Goal: Transaction & Acquisition: Purchase product/service

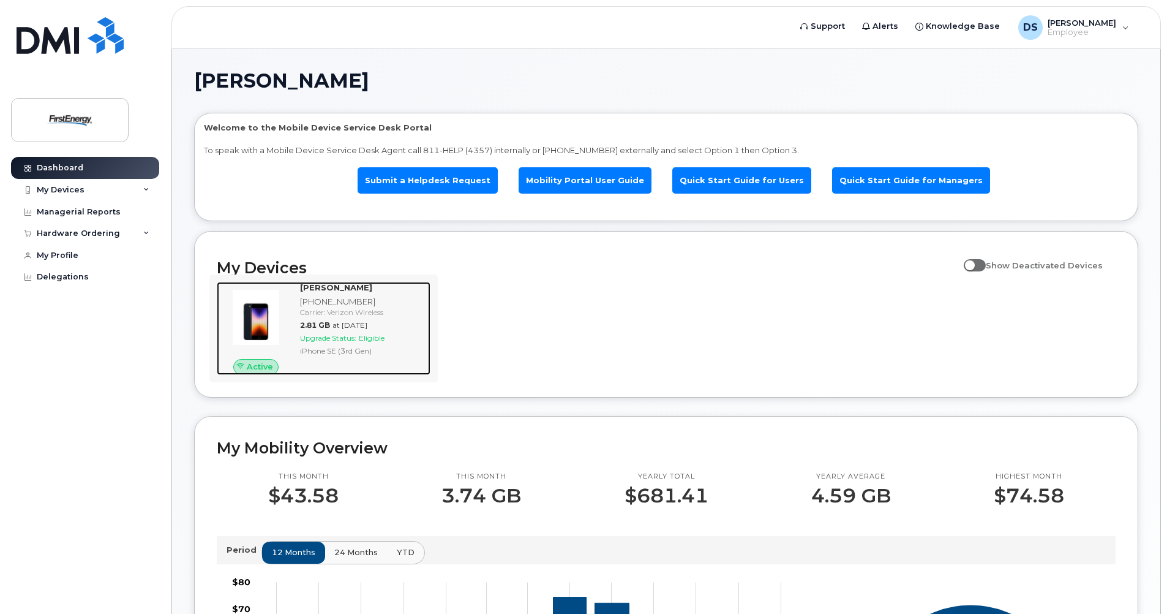
click at [265, 329] on img at bounding box center [256, 317] width 59 height 59
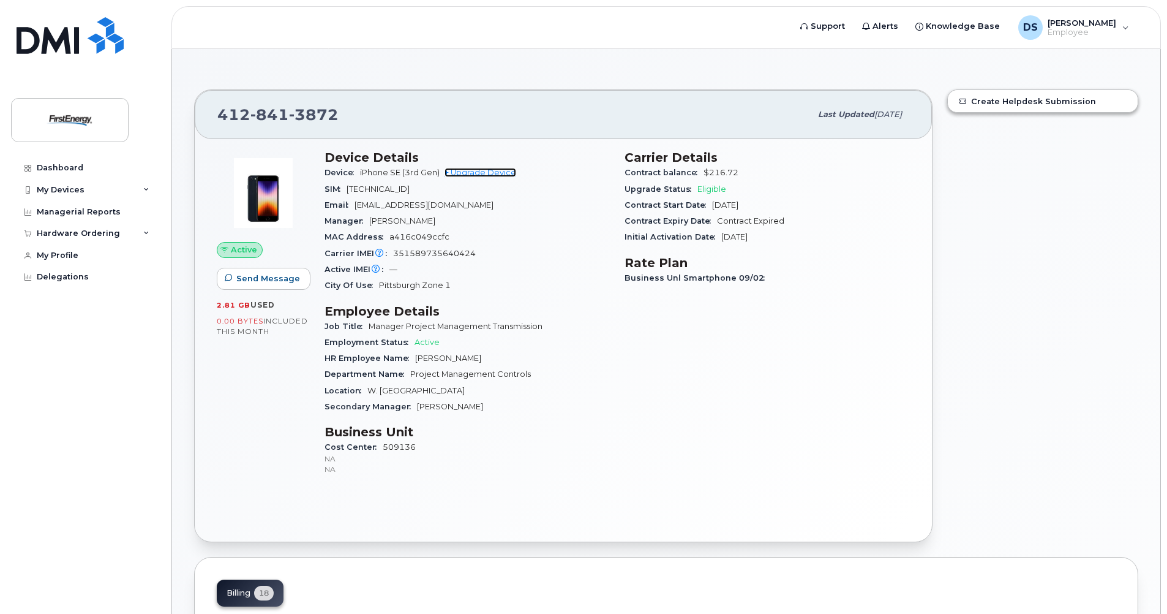
click at [479, 171] on link "+ Upgrade Device" at bounding box center [481, 172] width 72 height 9
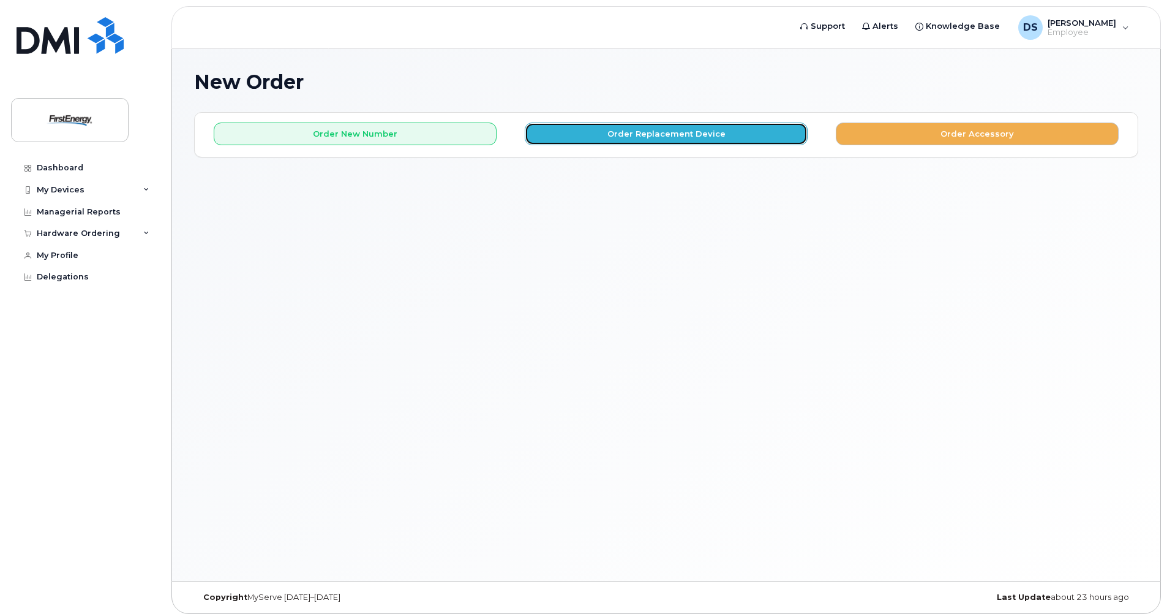
click at [663, 131] on button "Order Replacement Device" at bounding box center [666, 133] width 283 height 23
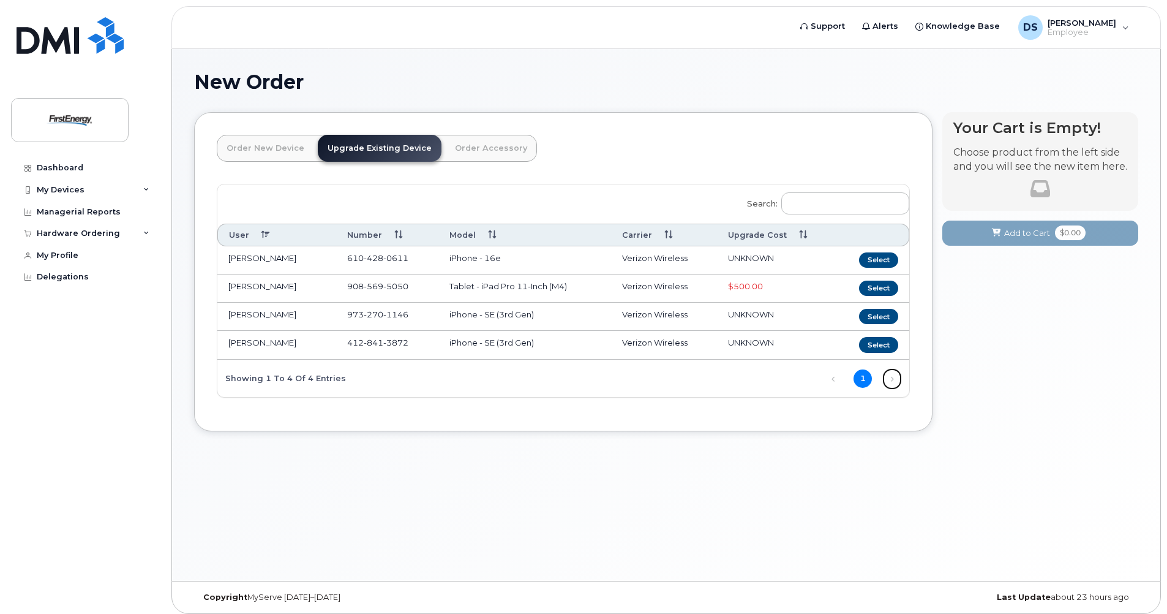
click at [890, 380] on link "Next" at bounding box center [892, 378] width 18 height 18
click at [883, 347] on button "Select" at bounding box center [878, 344] width 39 height 15
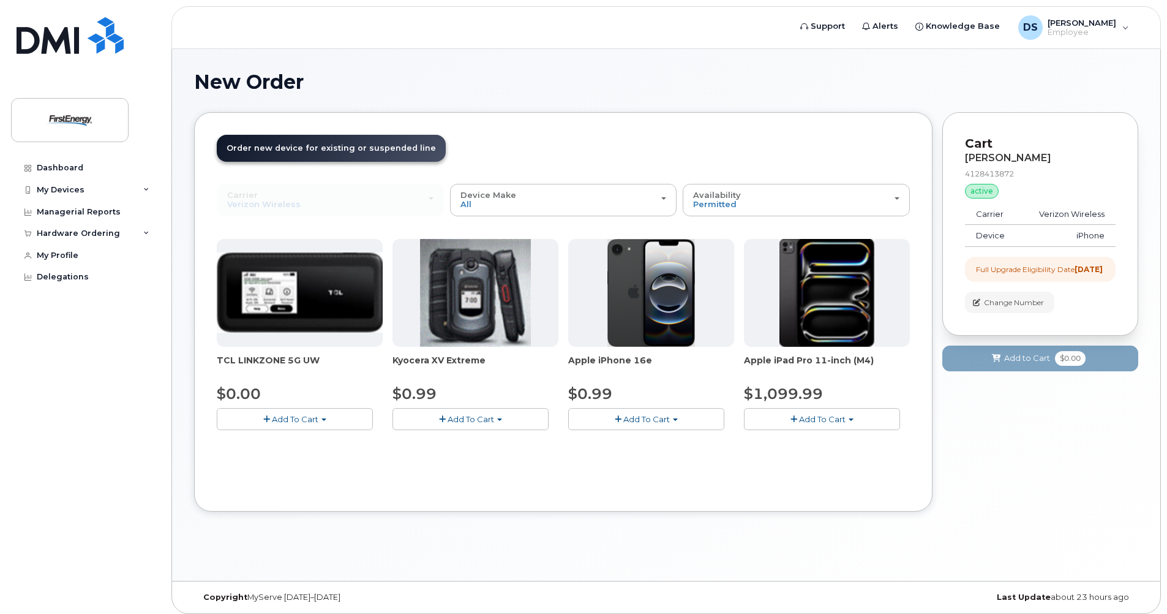
click at [661, 418] on span "Add To Cart" at bounding box center [646, 419] width 47 height 10
click at [626, 445] on link "$0.99 - 2 Year Upgrade" at bounding box center [630, 441] width 118 height 15
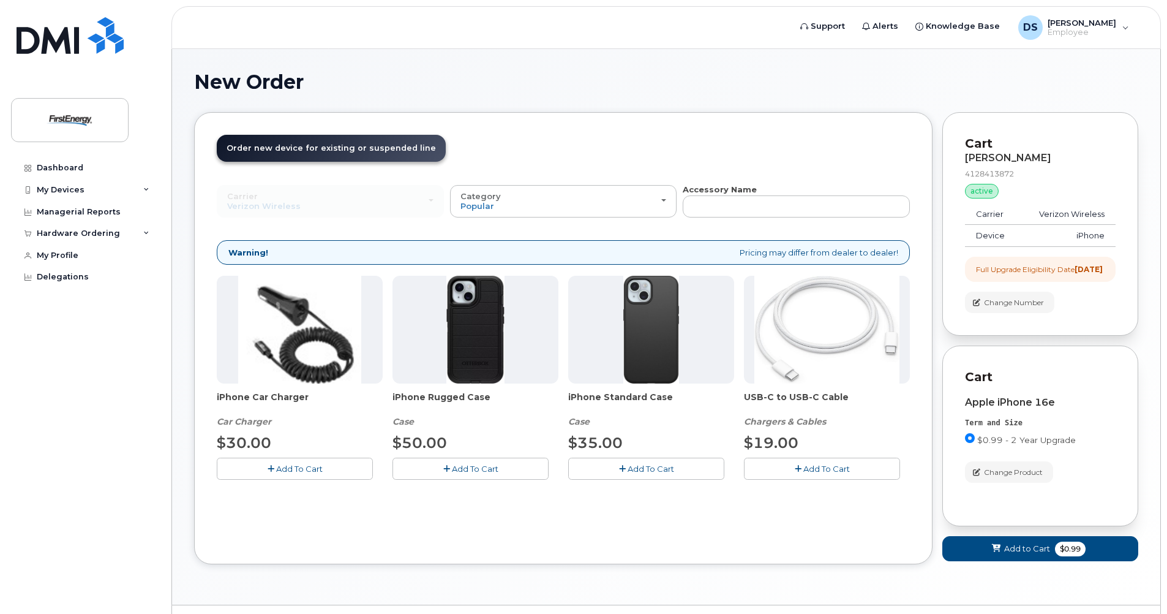
click at [802, 471] on button "Add To Cart" at bounding box center [822, 467] width 156 height 21
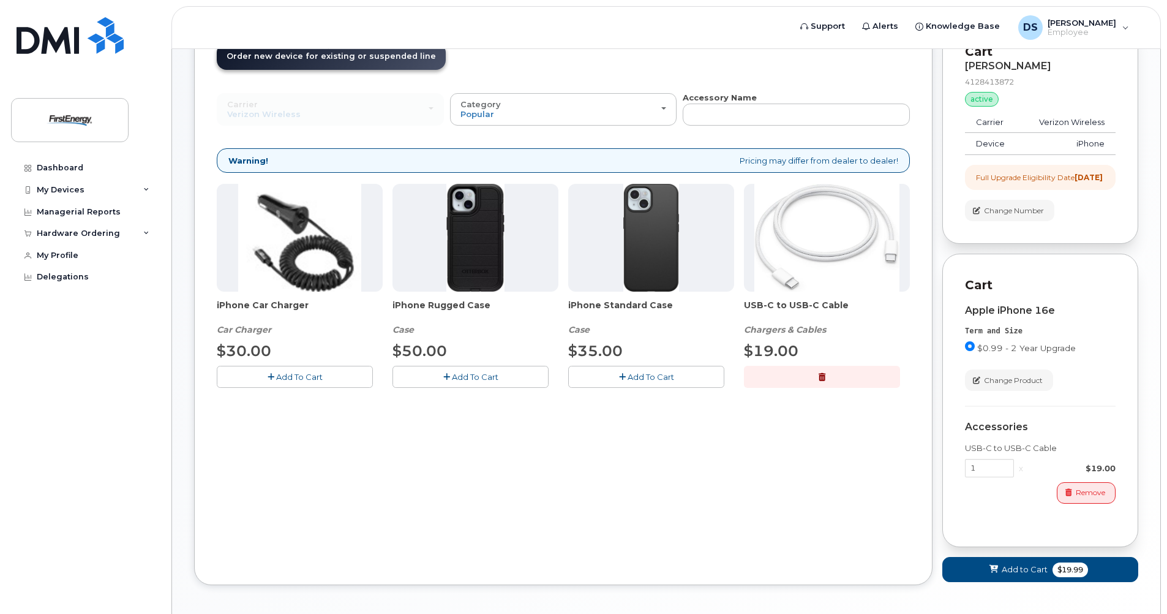
scroll to position [31, 0]
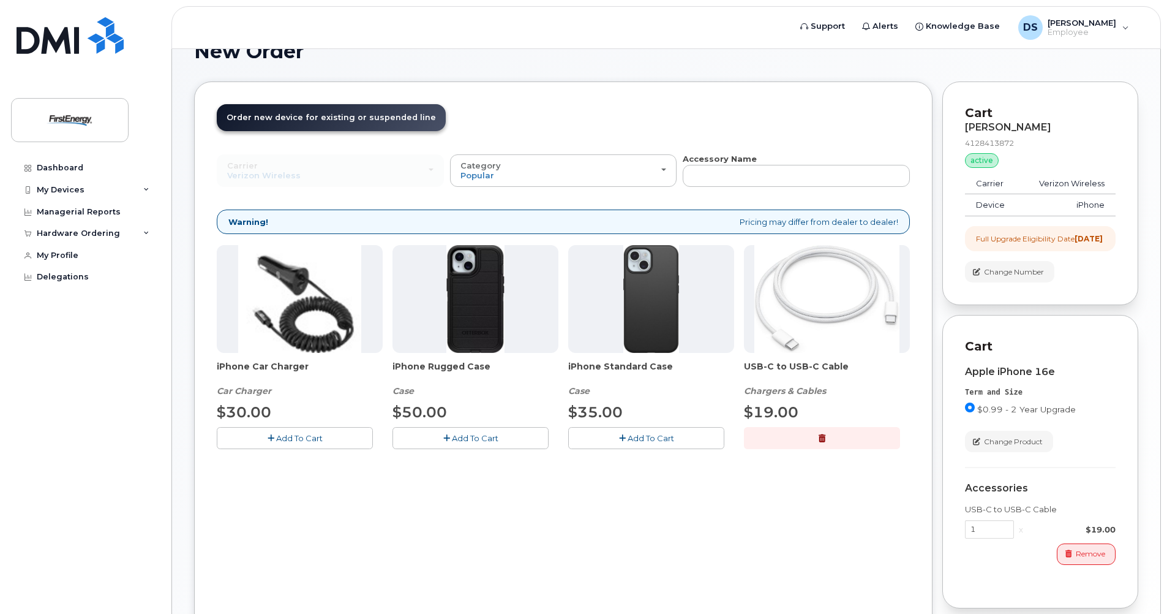
drag, startPoint x: 852, startPoint y: 366, endPoint x: 745, endPoint y: 366, distance: 107.8
click at [745, 366] on span "USB-C to USB-C Cable" at bounding box center [827, 372] width 166 height 24
copy span "USB-C to USB-C Cable"
click at [641, 287] on img at bounding box center [651, 299] width 56 height 108
click at [629, 444] on button "Add To Cart" at bounding box center [646, 437] width 156 height 21
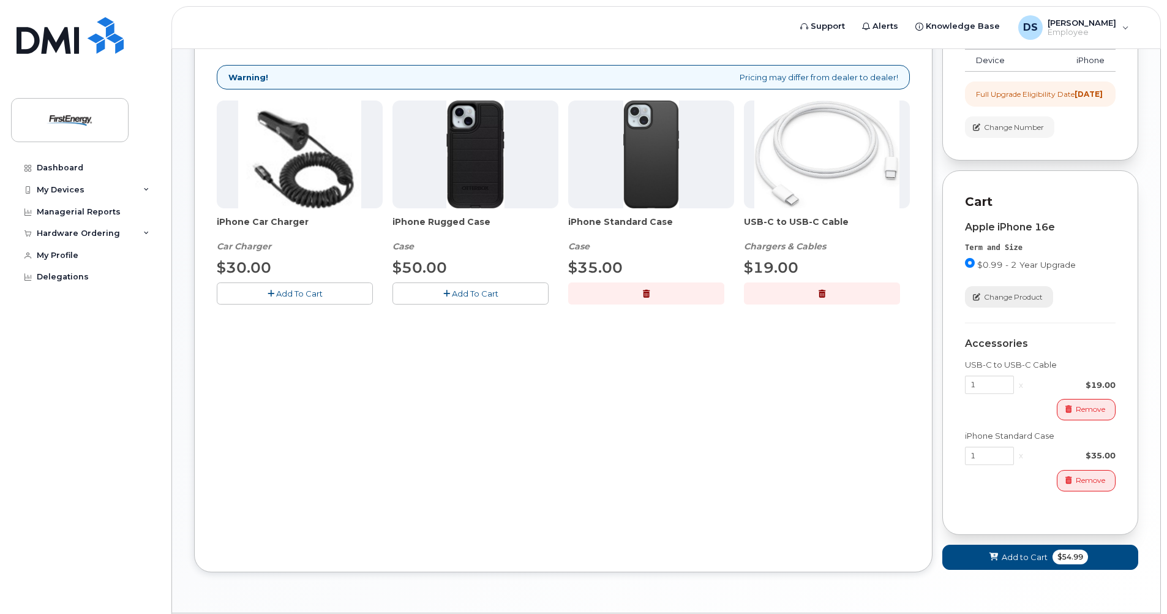
scroll to position [102, 0]
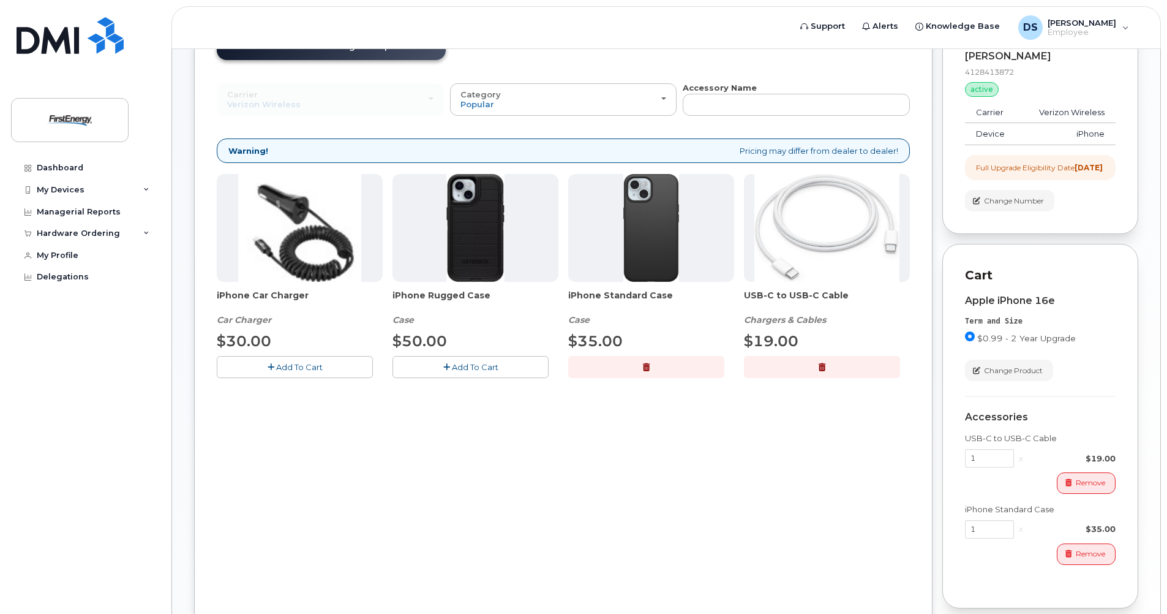
click at [669, 239] on img at bounding box center [651, 228] width 56 height 108
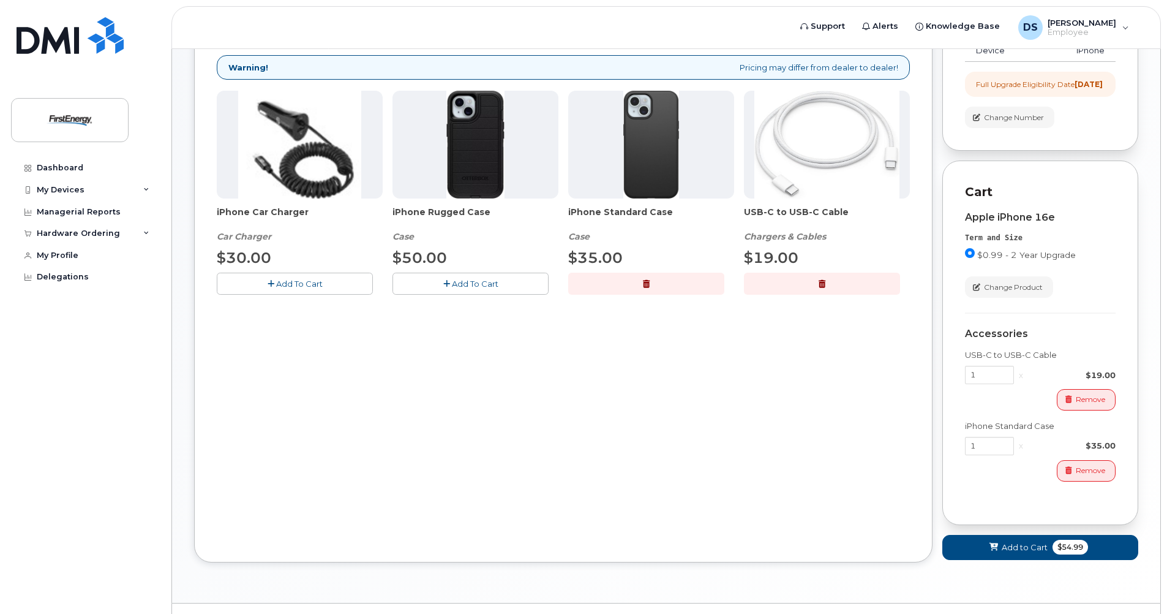
scroll to position [224, 0]
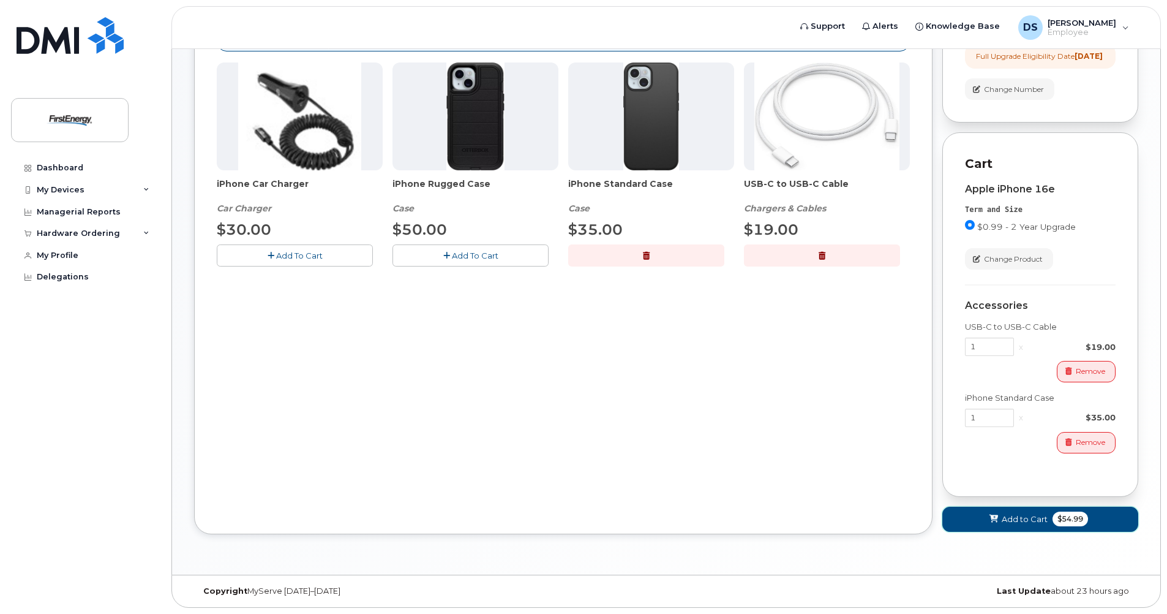
click at [1037, 519] on span "Add to Cart" at bounding box center [1025, 519] width 46 height 12
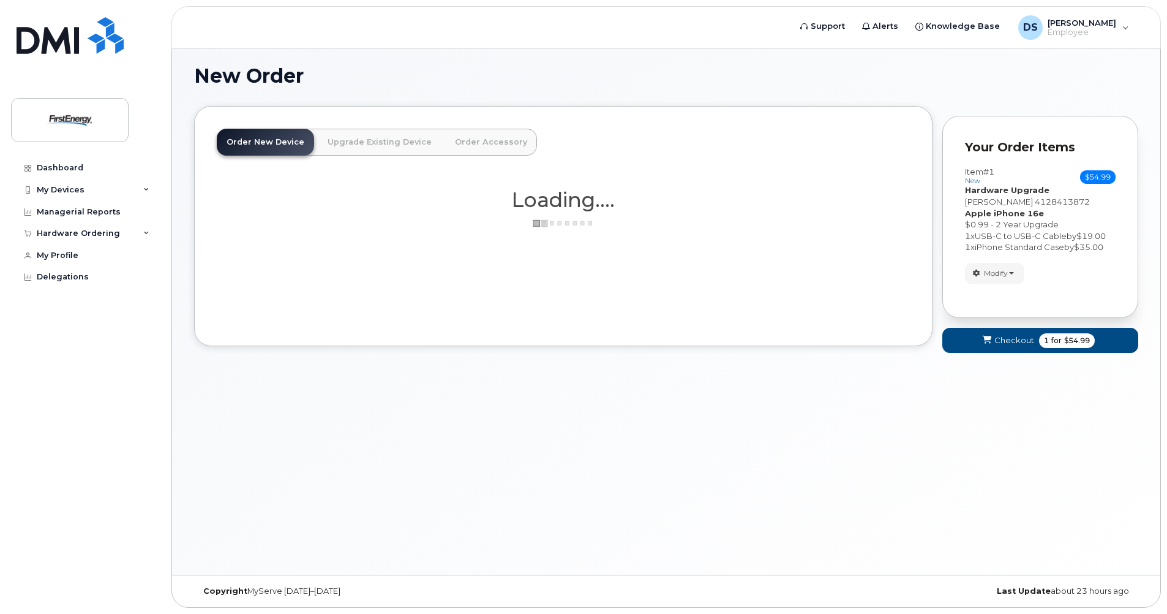
scroll to position [6, 0]
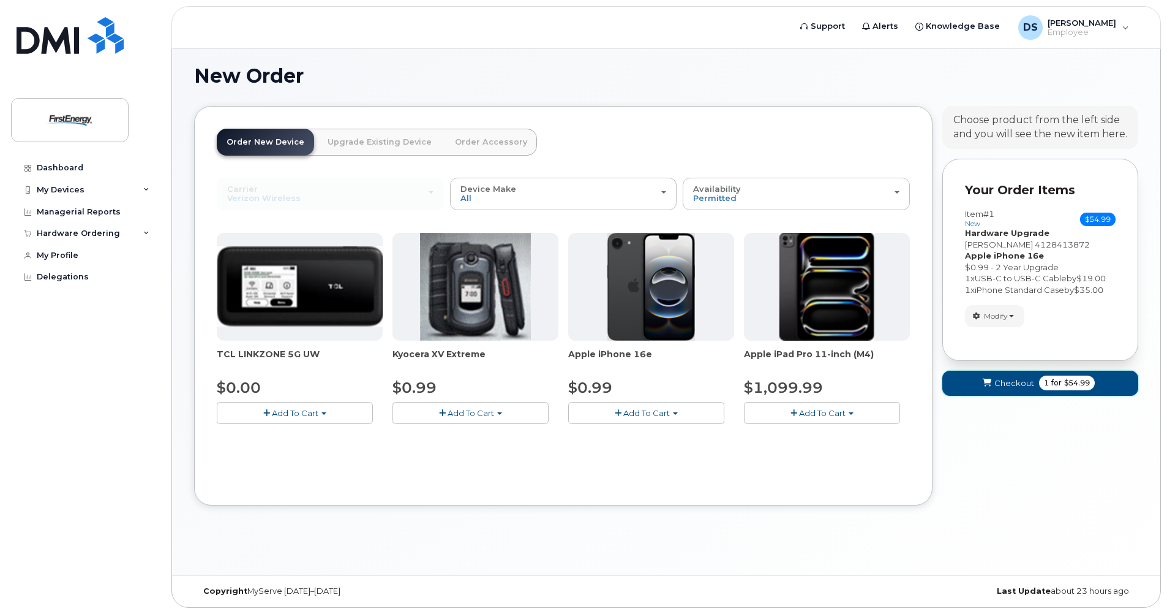
click at [986, 379] on icon "submit" at bounding box center [987, 383] width 9 height 8
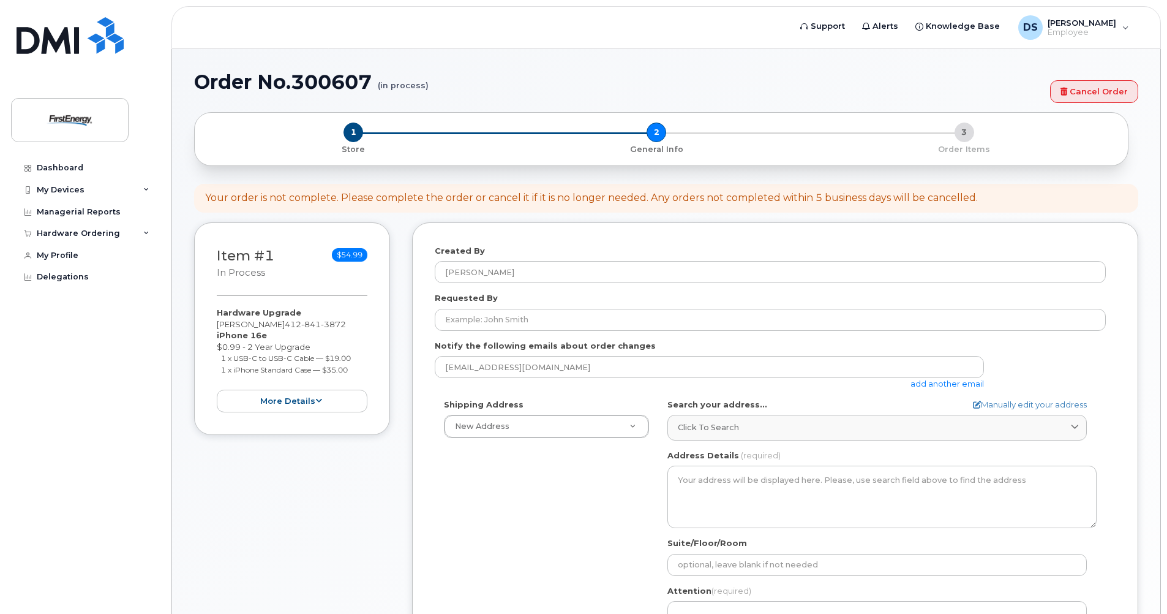
select select
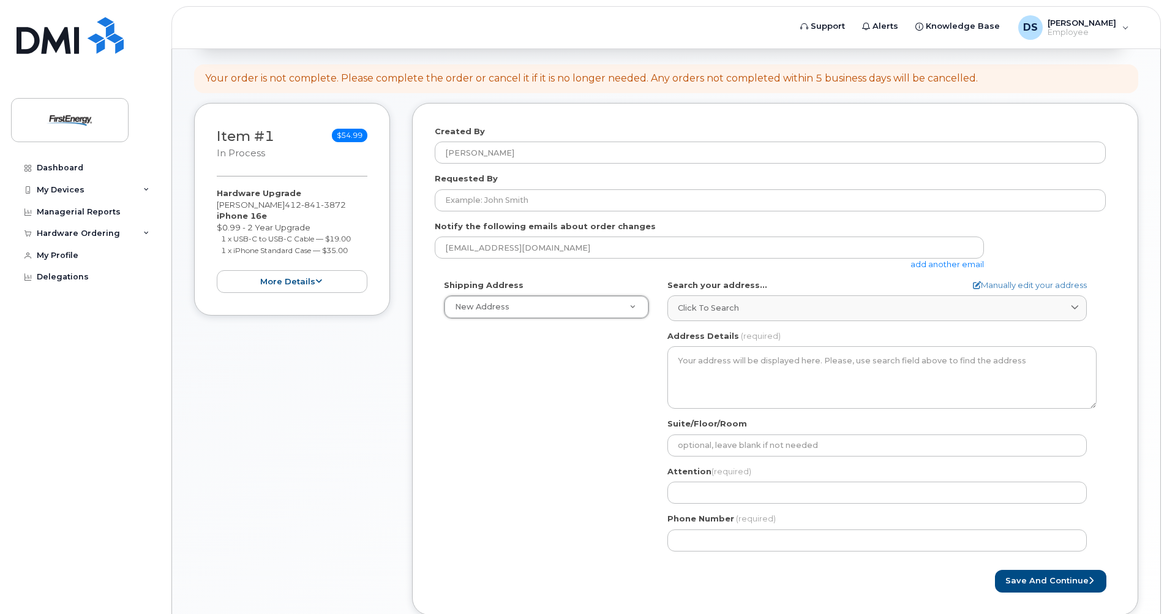
scroll to position [122, 0]
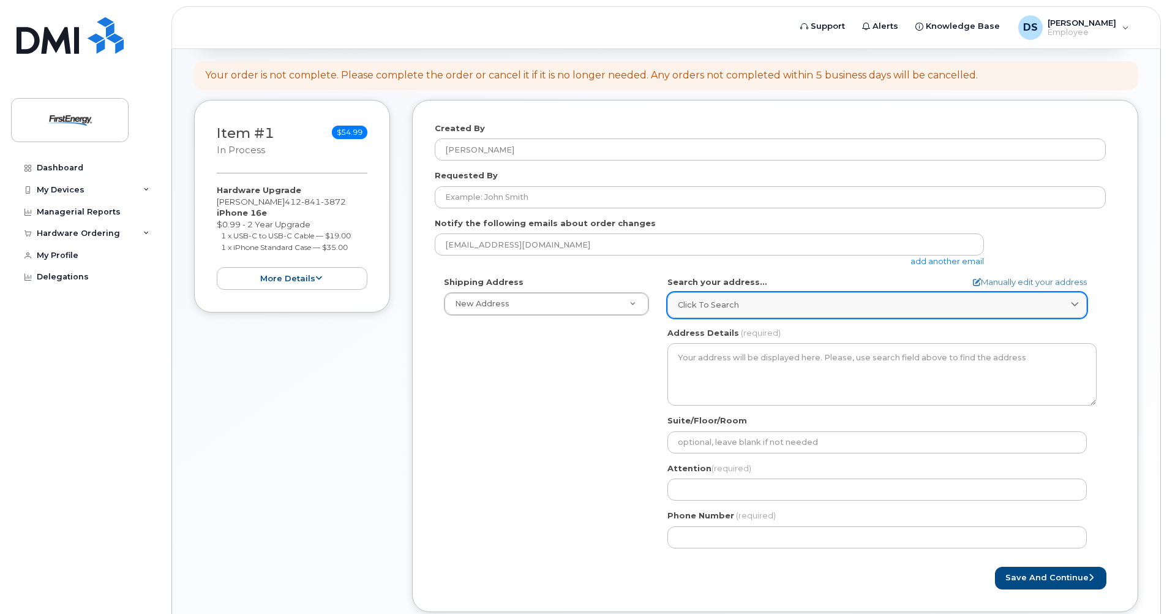
click at [753, 309] on div "Click to search" at bounding box center [877, 305] width 399 height 12
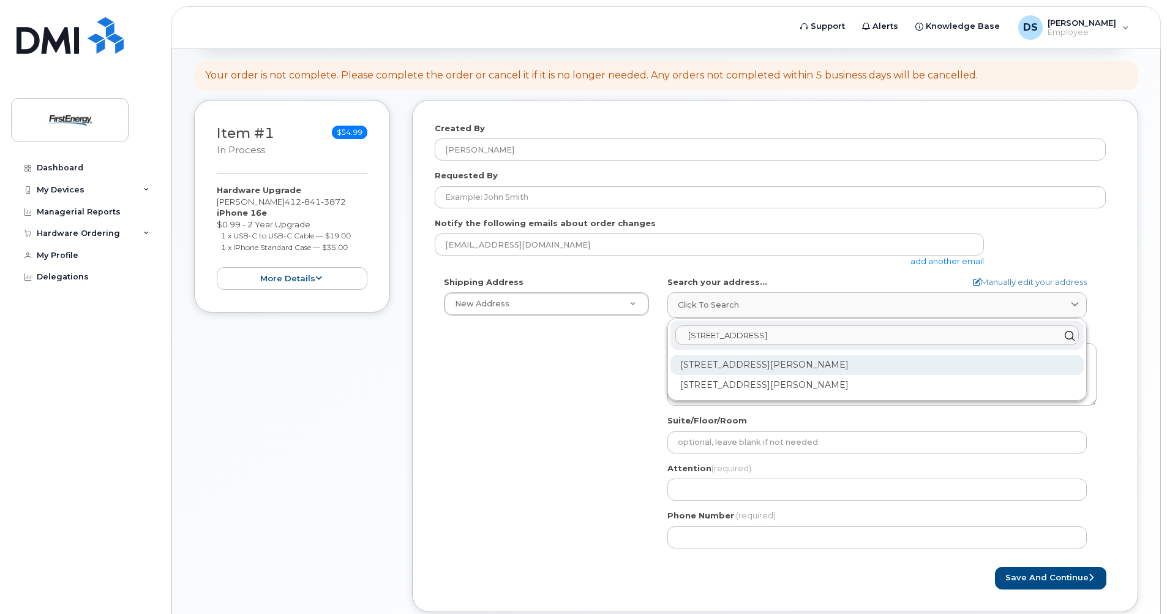
type input "403 heights drive"
click at [779, 367] on div "403 Heights Dr Gibsonia PA 15044-6032" at bounding box center [877, 365] width 413 height 20
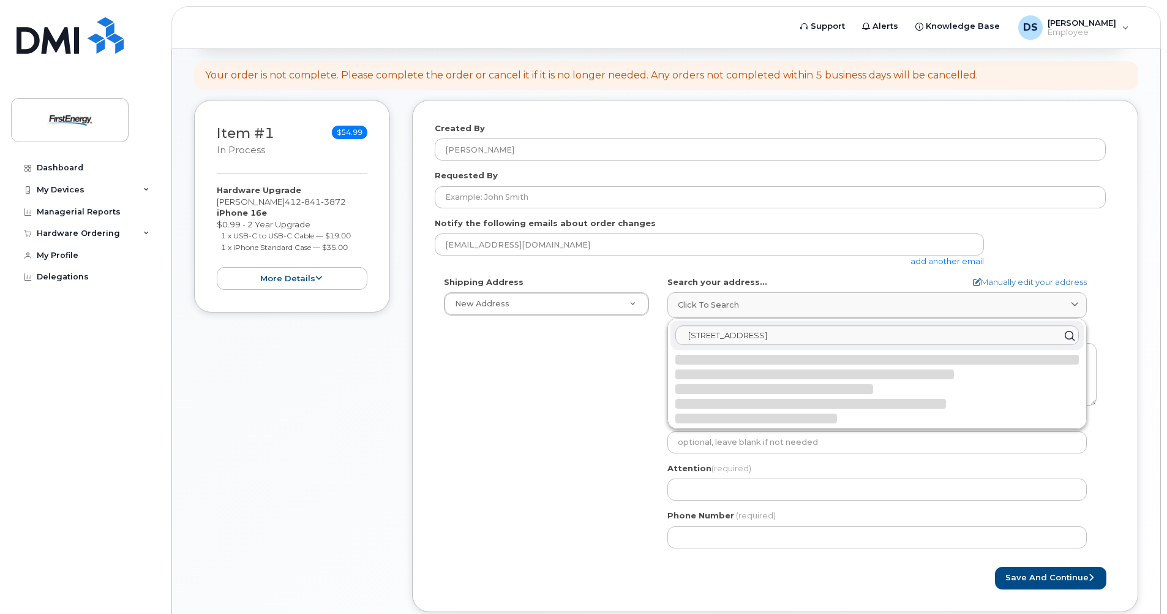
select select
type textarea "403 Heights Dr GIBSONIA PA 15044-6032 UNITED STATES"
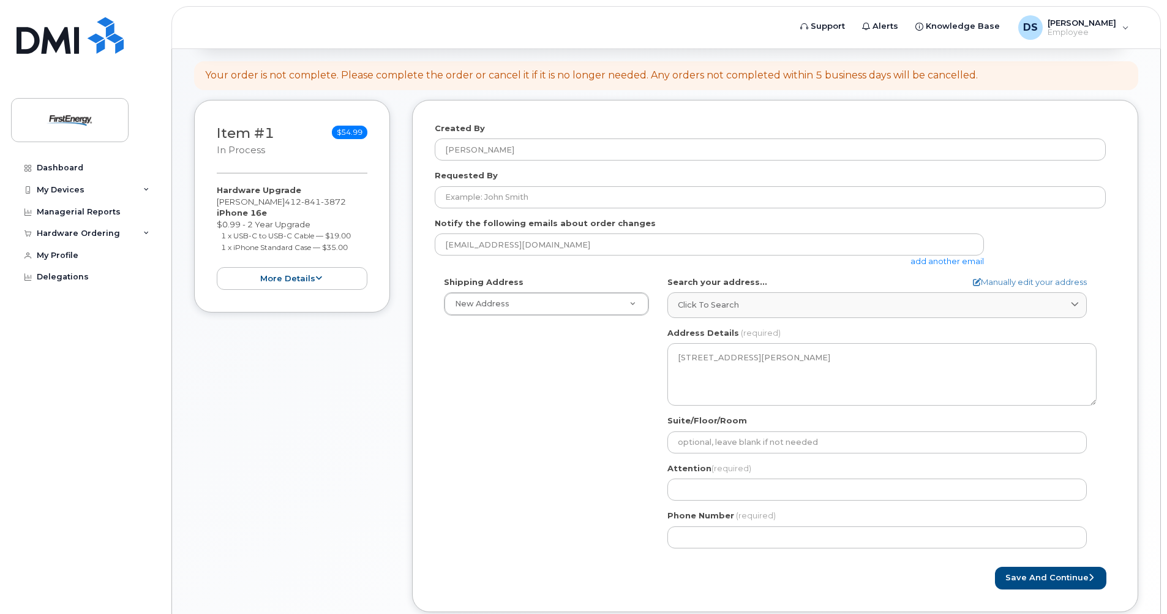
click at [651, 434] on div "Shipping Address New Address New Address PA Gibsonia Search your address... Man…" at bounding box center [770, 416] width 671 height 281
click at [724, 495] on input "Attention (required)" at bounding box center [876, 489] width 419 height 22
select select
type input "S"
select select
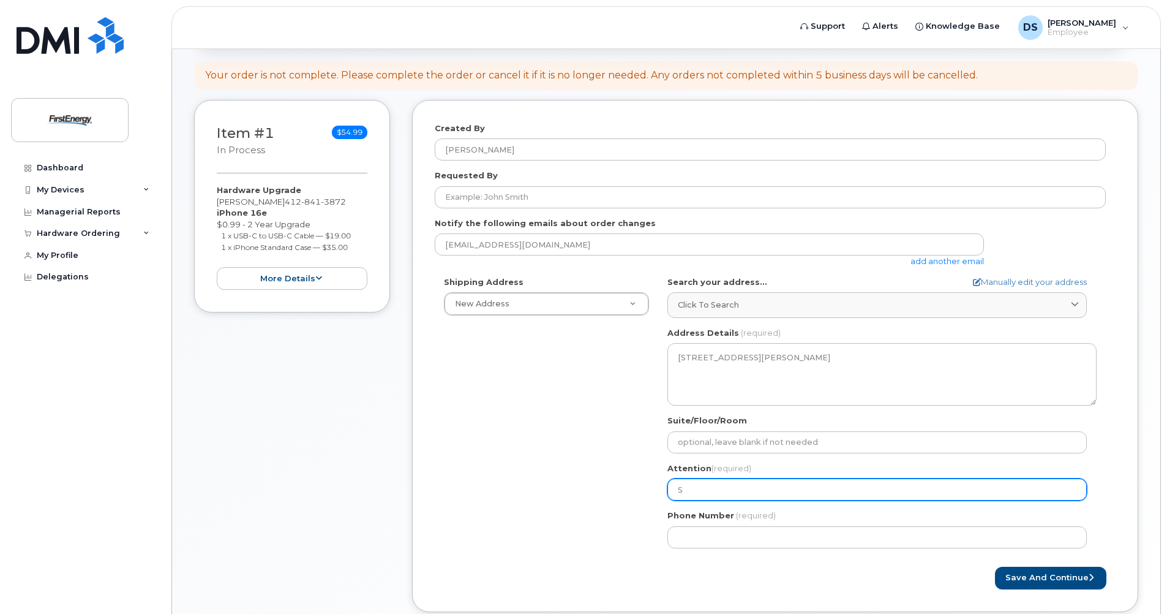
type input "St"
select select
type input "Ste"
select select
type input "Step"
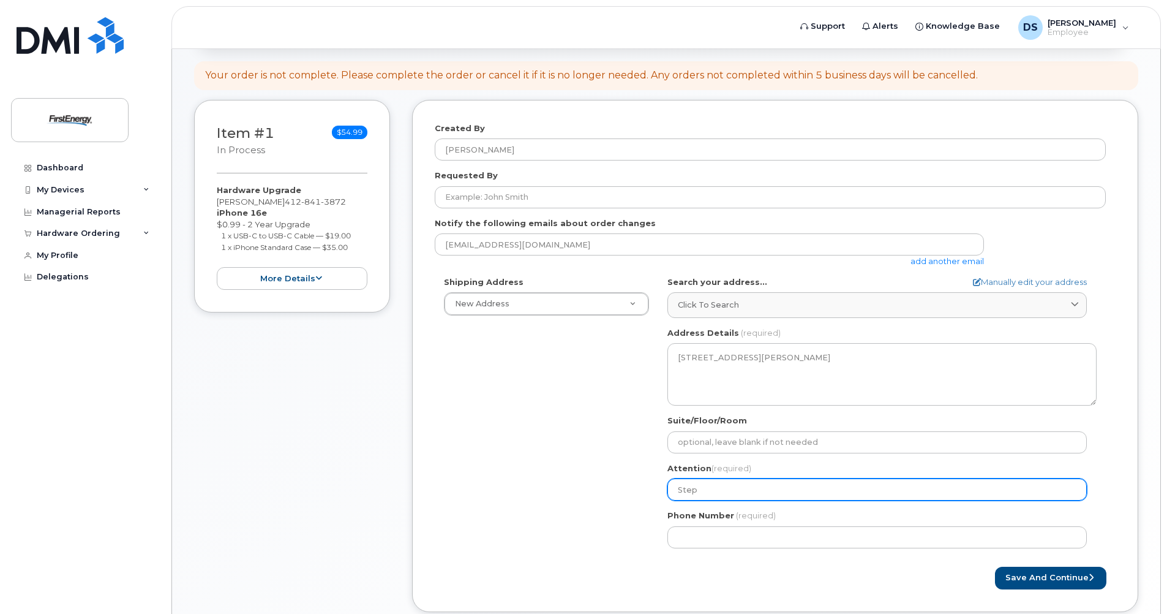
select select
type input "Steph"
select select
type input "Stephe"
select select
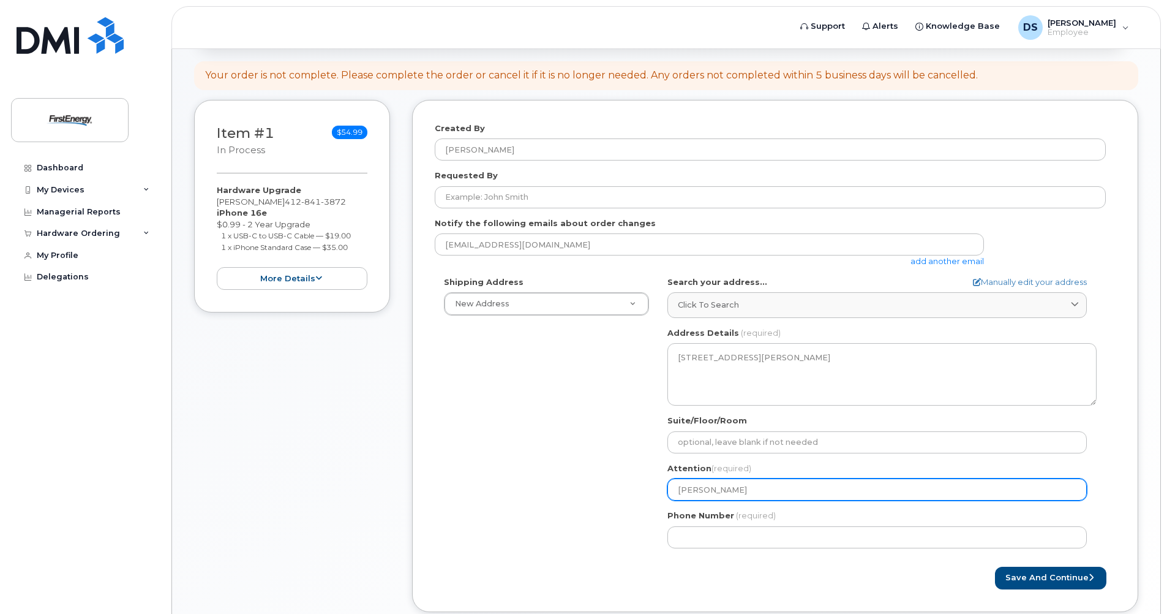
type input "Stephen"
select select
type input "Stephen D"
select select
type input "Stephen Du"
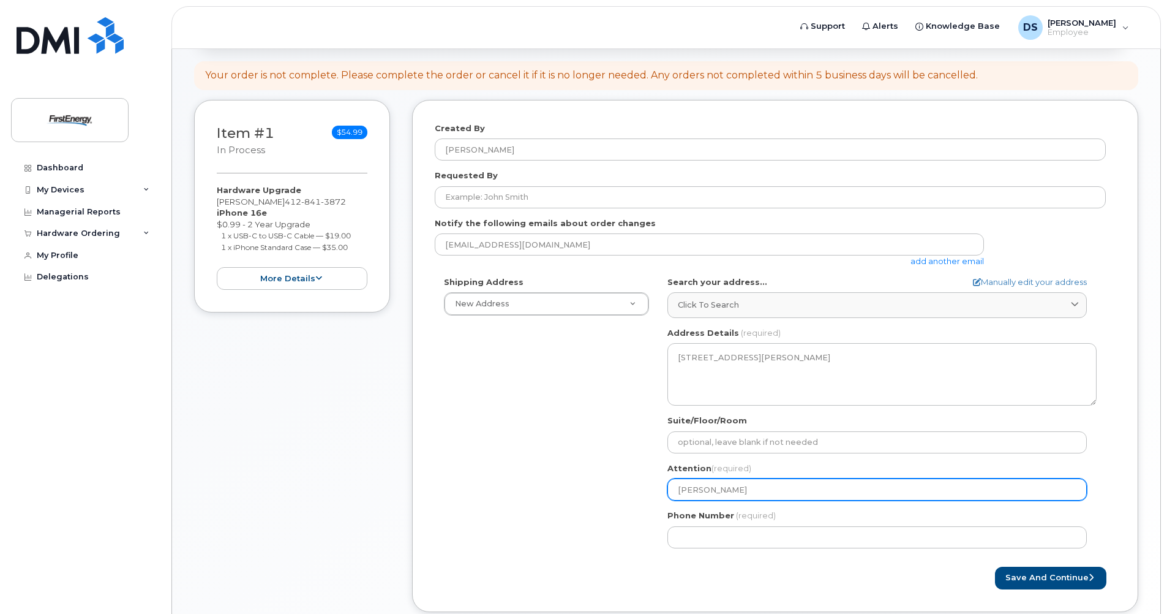
select select
type input "Stephen DuB"
select select
type input "Stephen DuBr"
select select
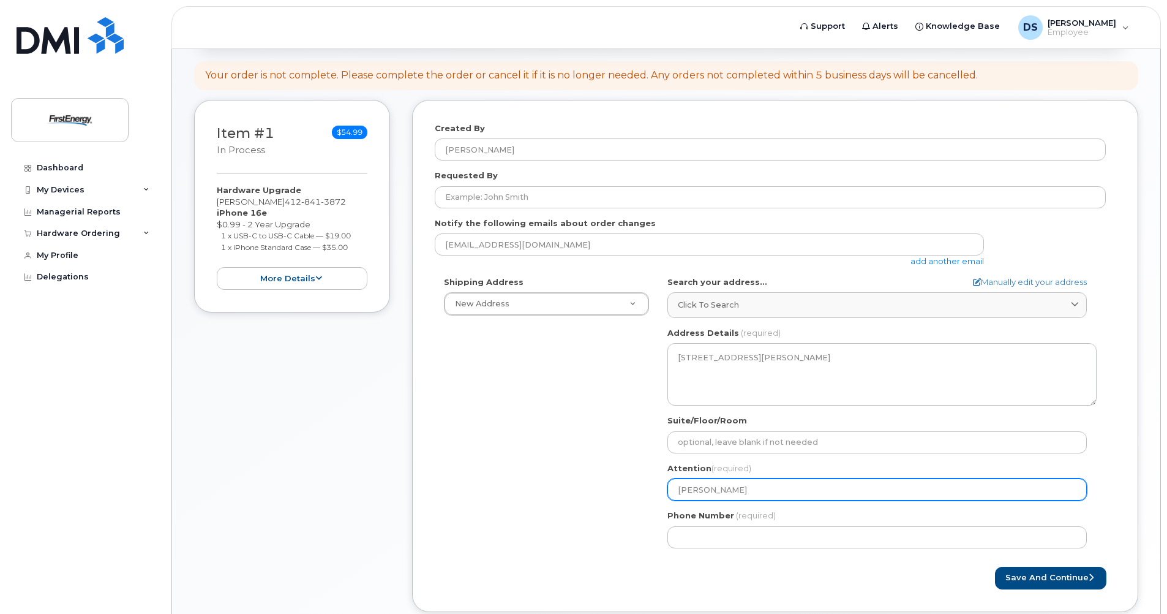
type input "Stephen DuBre"
select select
type input "[PERSON_NAME]"
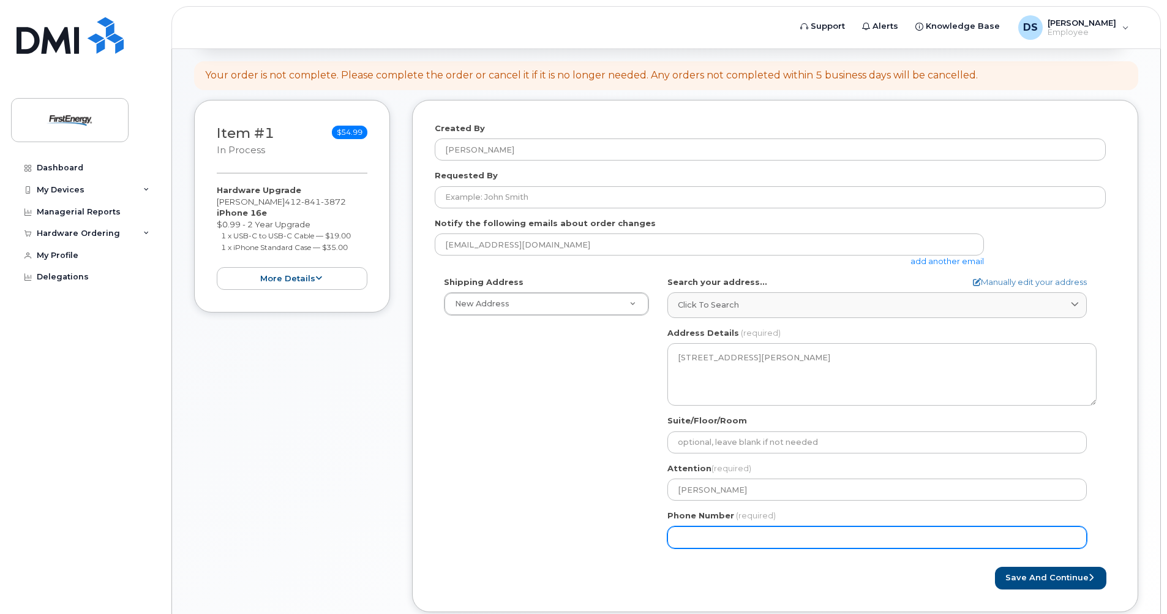
click at [726, 527] on input "Phone Number" at bounding box center [876, 537] width 419 height 22
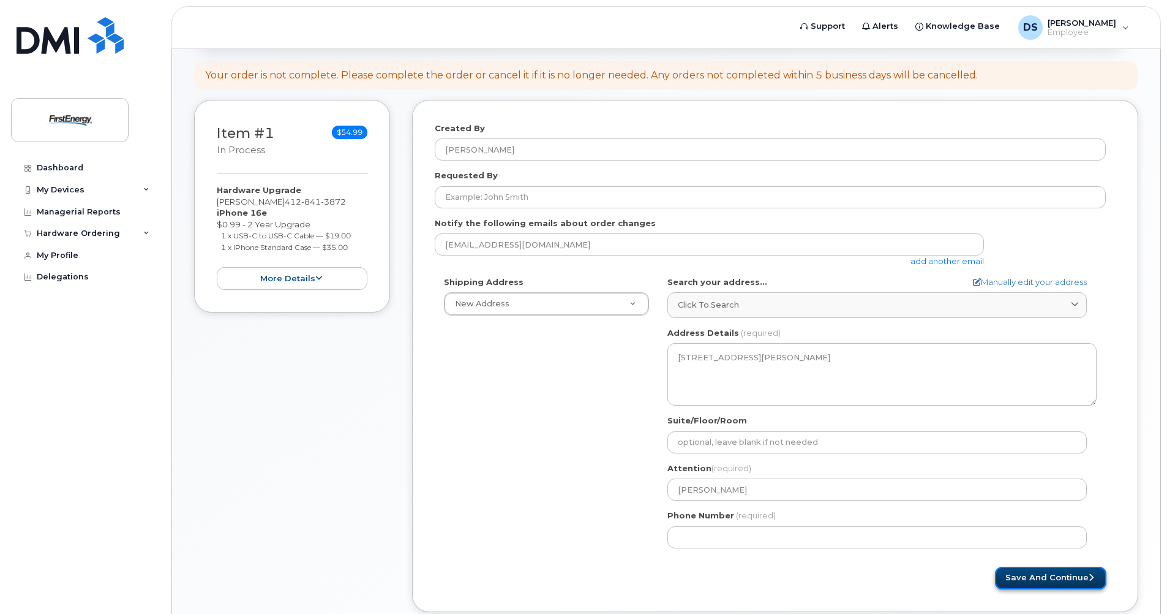
click at [1080, 573] on button "Save and Continue" at bounding box center [1050, 577] width 111 height 23
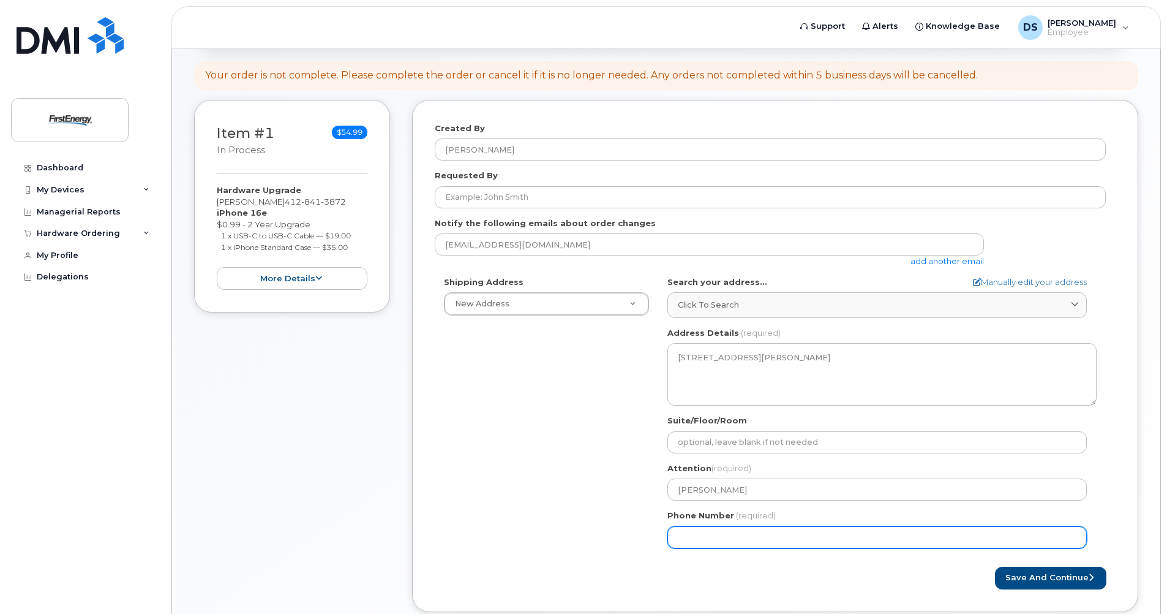
click at [715, 532] on input "Phone Number" at bounding box center [876, 537] width 419 height 22
select select
type input "4128413872"
click at [995, 566] on button "Save and Continue" at bounding box center [1050, 577] width 111 height 23
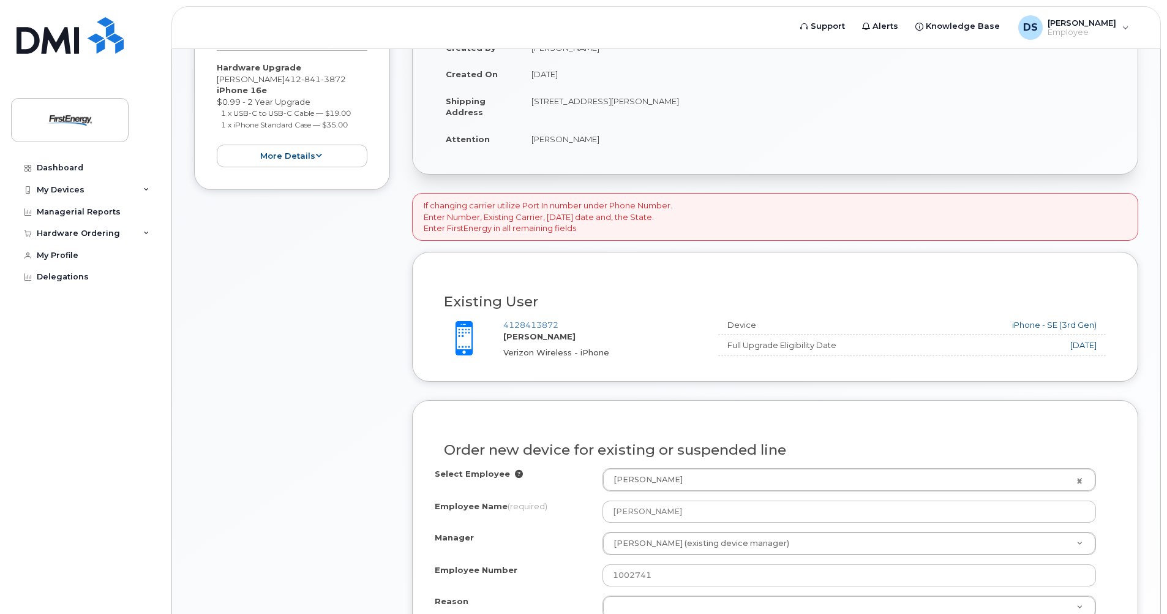
scroll to position [306, 0]
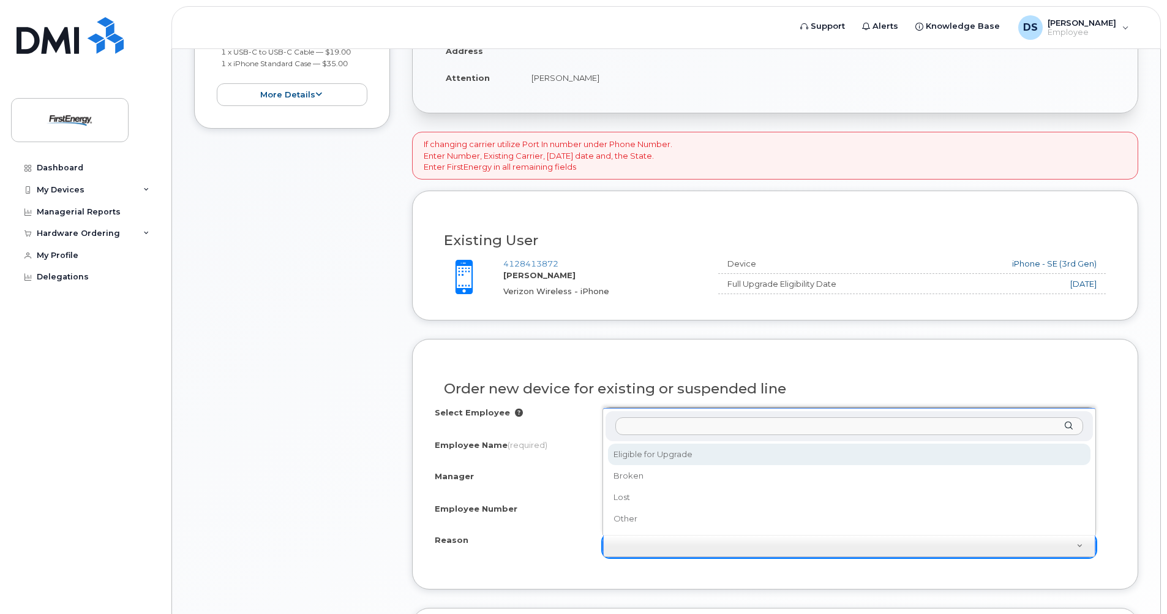
select select "eligible_for_upgrade"
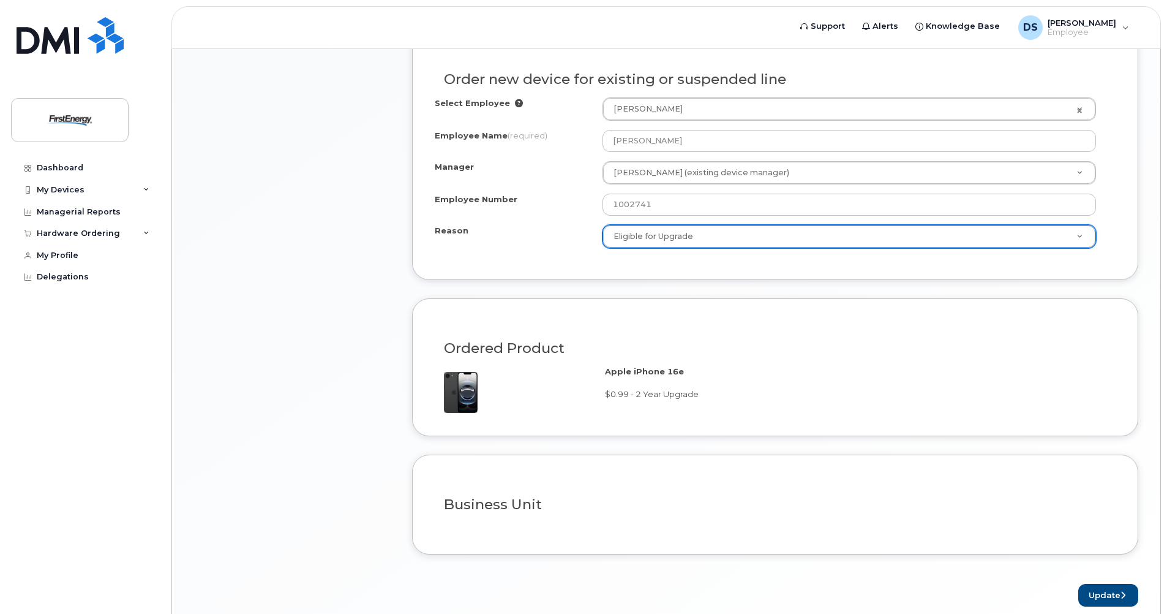
scroll to position [669, 0]
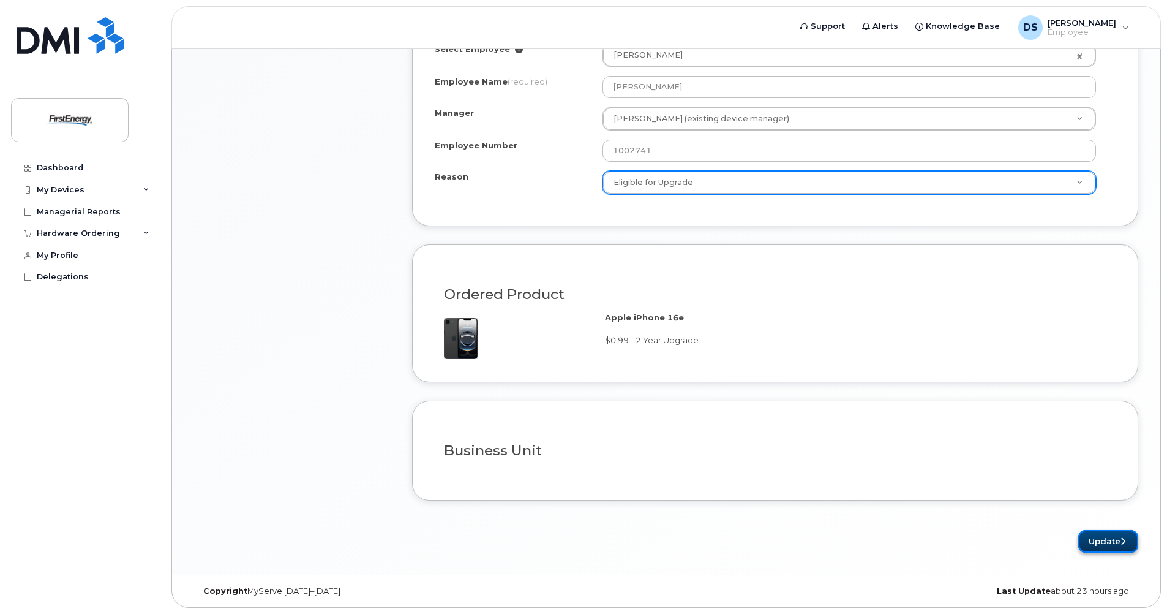
click at [1112, 537] on button "Update" at bounding box center [1108, 541] width 60 height 23
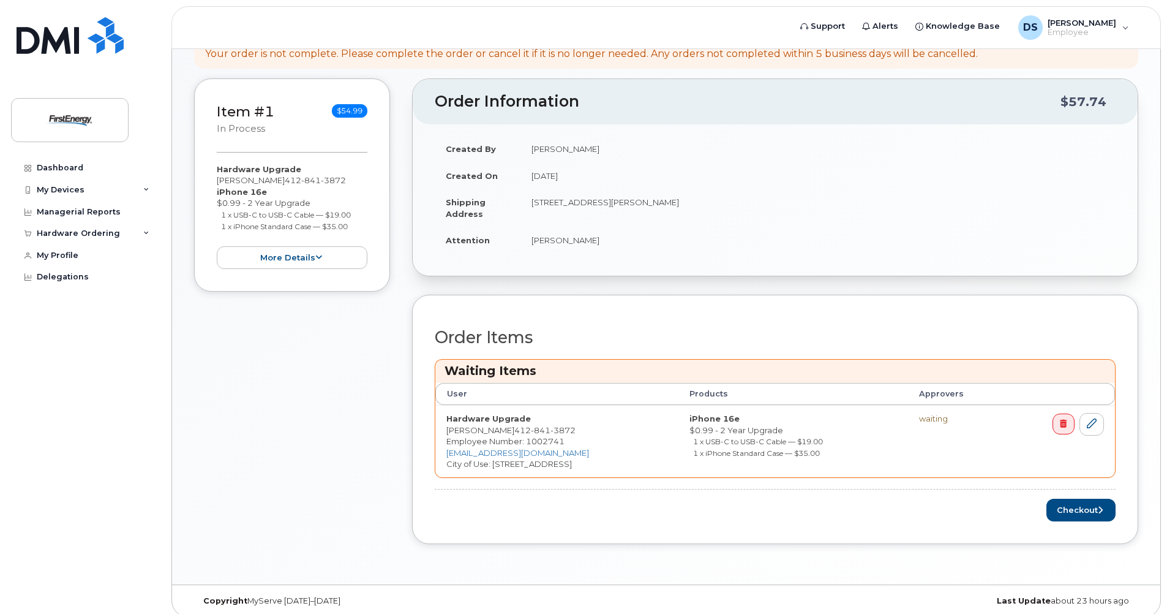
scroll to position [206, 0]
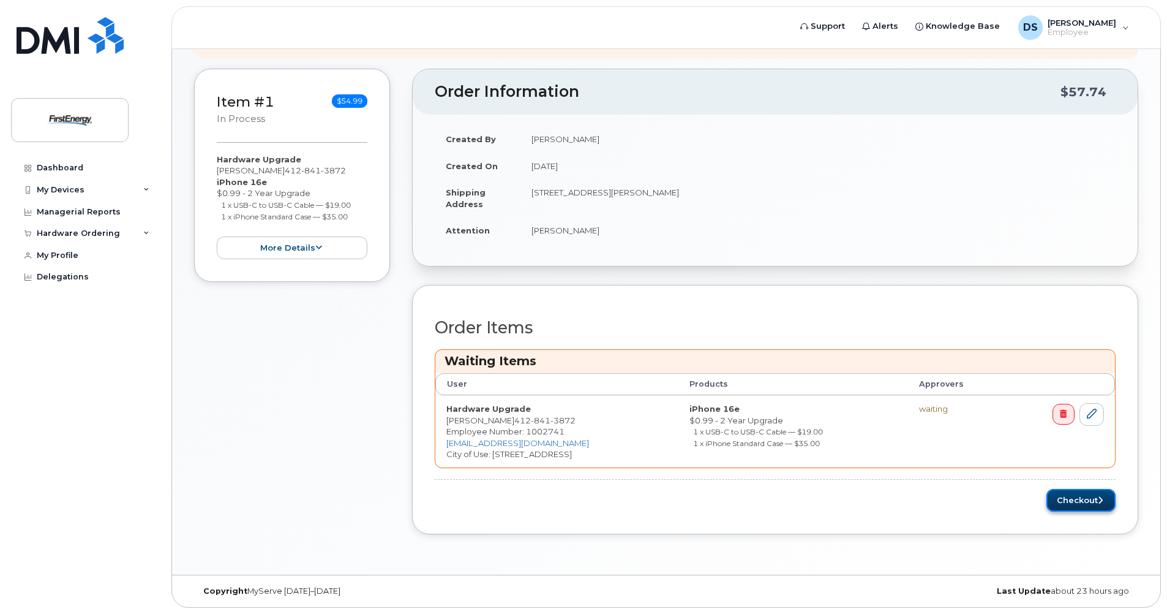
click at [1056, 494] on button "Checkout" at bounding box center [1080, 500] width 69 height 23
